Goal: Transaction & Acquisition: Download file/media

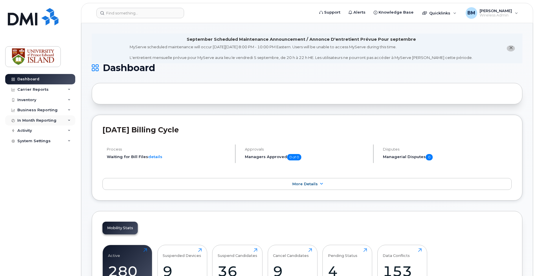
click at [49, 121] on div "In Month Reporting" at bounding box center [36, 120] width 39 height 5
click at [45, 111] on div "Business Reporting" at bounding box center [37, 110] width 40 height 5
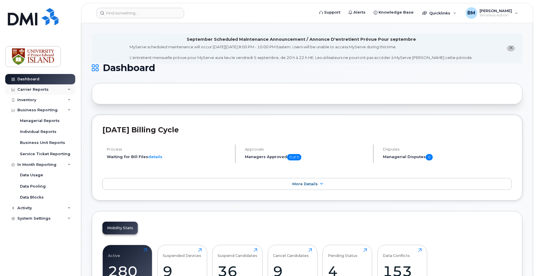
click at [47, 88] on div "Carrier Reports" at bounding box center [40, 89] width 70 height 10
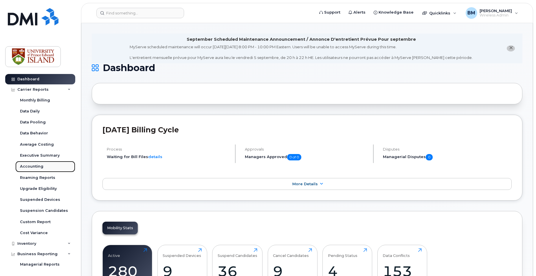
click at [37, 165] on div "Accounting" at bounding box center [31, 166] width 23 height 5
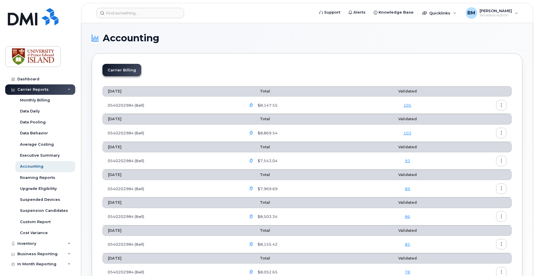
click at [253, 105] on icon "button" at bounding box center [251, 106] width 4 height 4
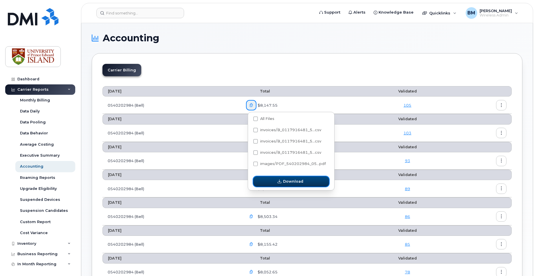
click at [276, 179] on button "Download" at bounding box center [291, 181] width 76 height 10
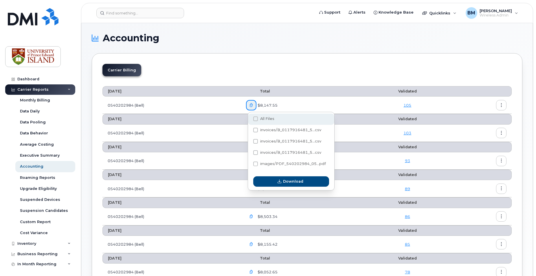
click at [254, 119] on span at bounding box center [255, 119] width 5 height 5
click at [249, 119] on input "All Files" at bounding box center [247, 119] width 3 height 3
checkbox input "true"
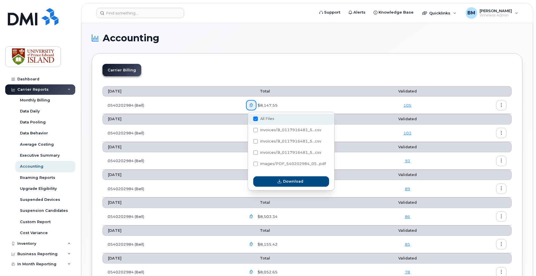
checkbox input "true"
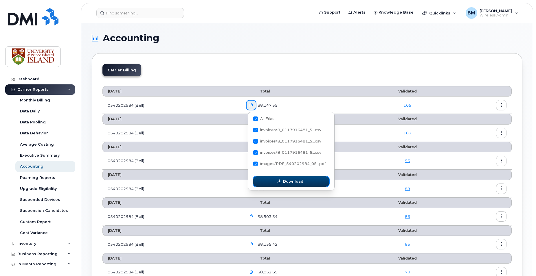
click at [292, 180] on span "Download" at bounding box center [293, 181] width 20 height 5
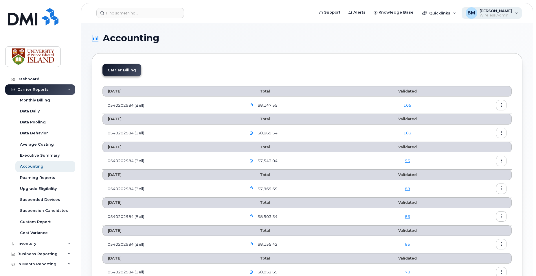
click at [509, 11] on span "[PERSON_NAME]" at bounding box center [495, 10] width 32 height 5
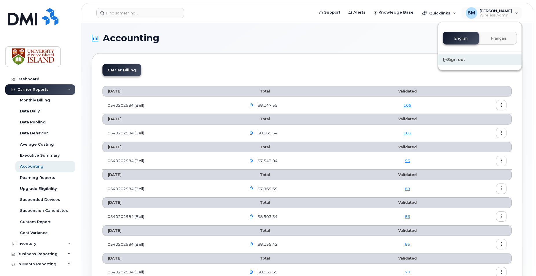
click at [456, 60] on div "Sign out" at bounding box center [479, 59] width 83 height 11
